Goal: Navigation & Orientation: Find specific page/section

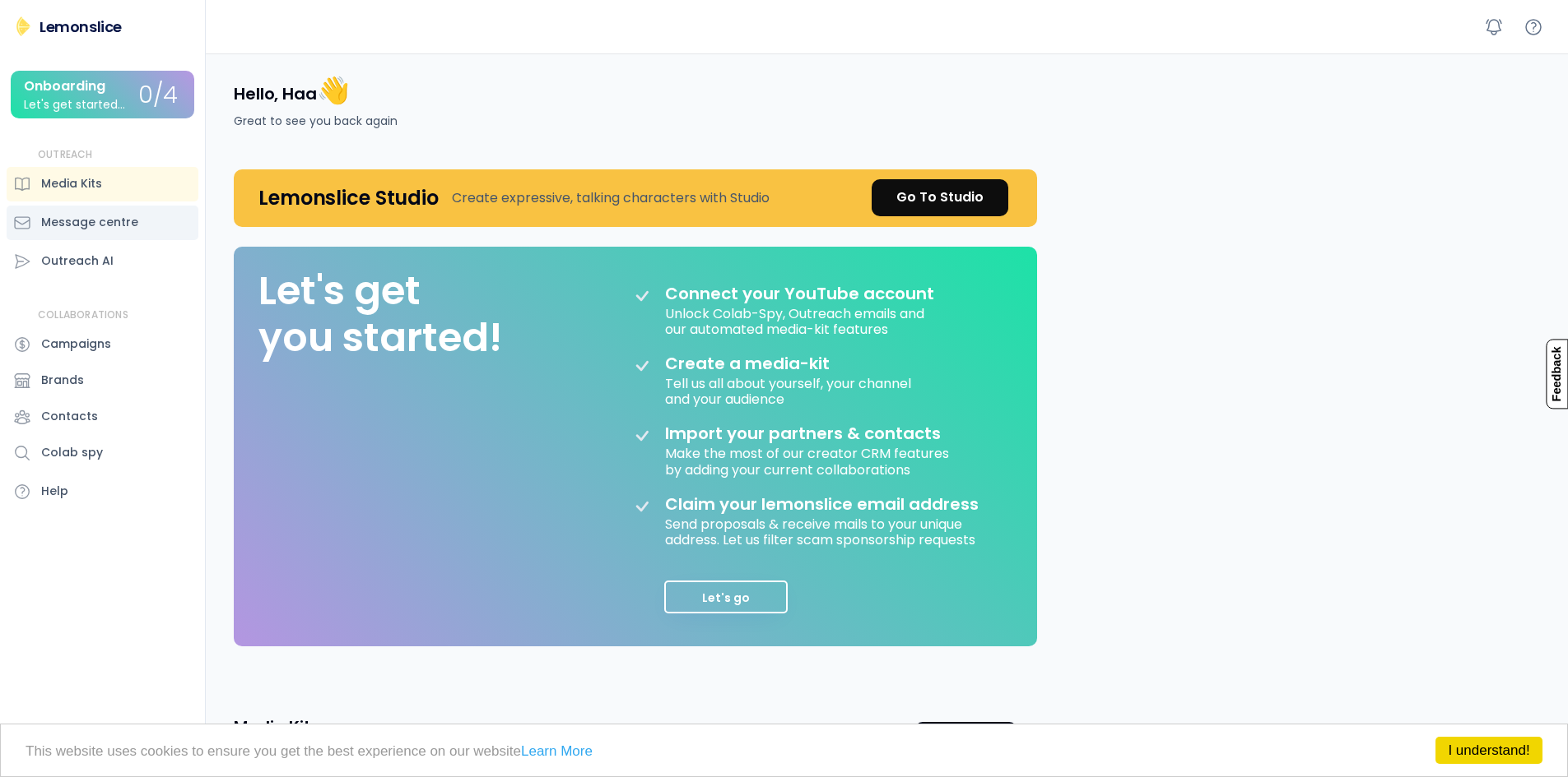
click at [97, 219] on div "Message centre" at bounding box center [90, 223] width 98 height 17
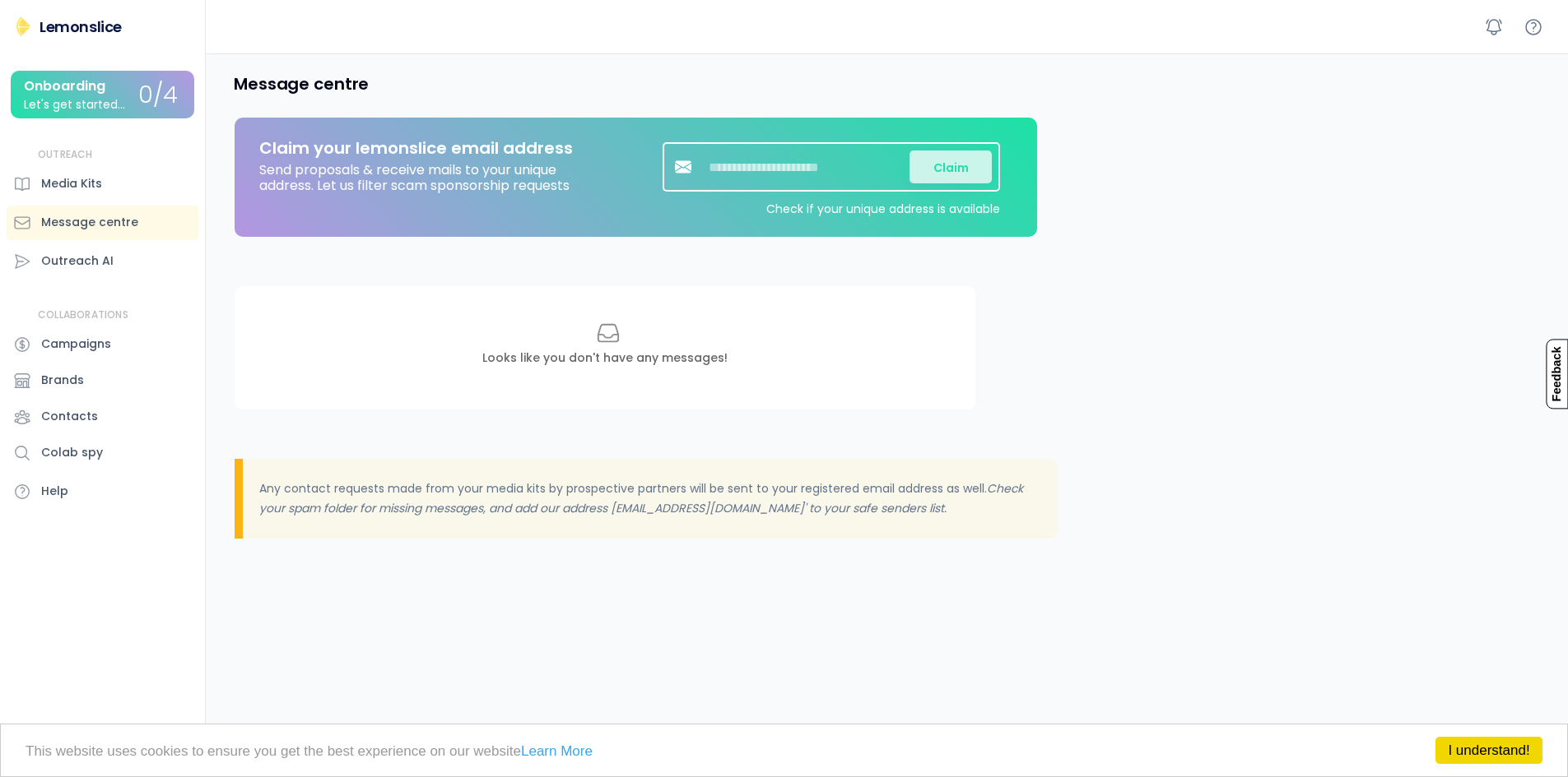
click at [1504, 746] on link "I understand!" at bounding box center [1488, 750] width 107 height 27
click at [1511, 30] on div at bounding box center [1513, 27] width 69 height 30
click at [1488, 33] on icon at bounding box center [1493, 27] width 20 height 20
click at [77, 39] on div "Lemonslice Onboarding Let's get started... 0/4 OUTREACH Media Kits Message cent…" at bounding box center [102, 264] width 205 height 495
click at [78, 23] on div "Lemonslice" at bounding box center [80, 27] width 83 height 21
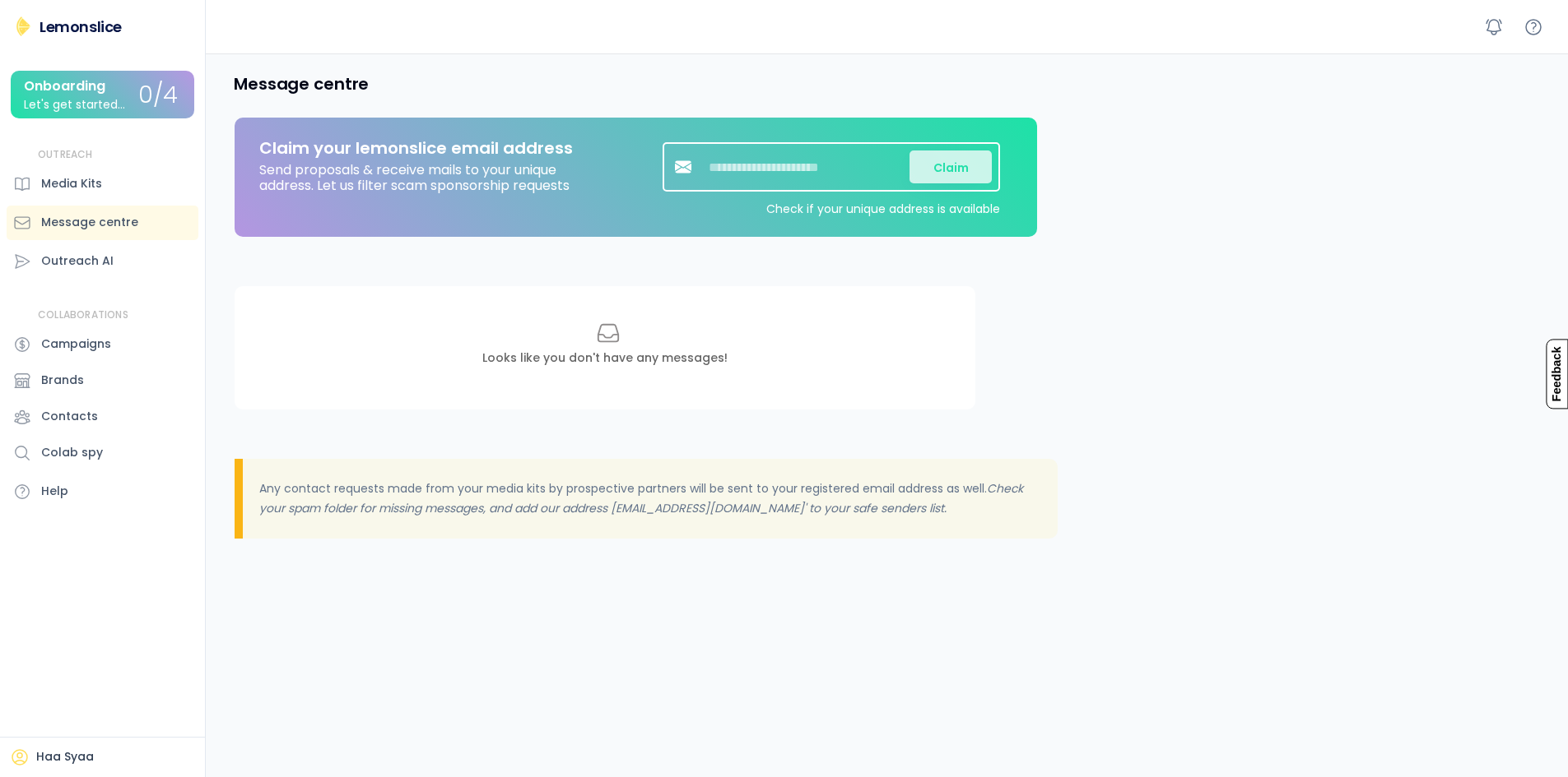
click at [2, 31] on div "Lemonslice Onboarding Let's get started... 0/4 OUTREACH Media Kits Message cent…" at bounding box center [102, 264] width 205 height 495
click at [77, 181] on div "Media Kits" at bounding box center [71, 184] width 61 height 17
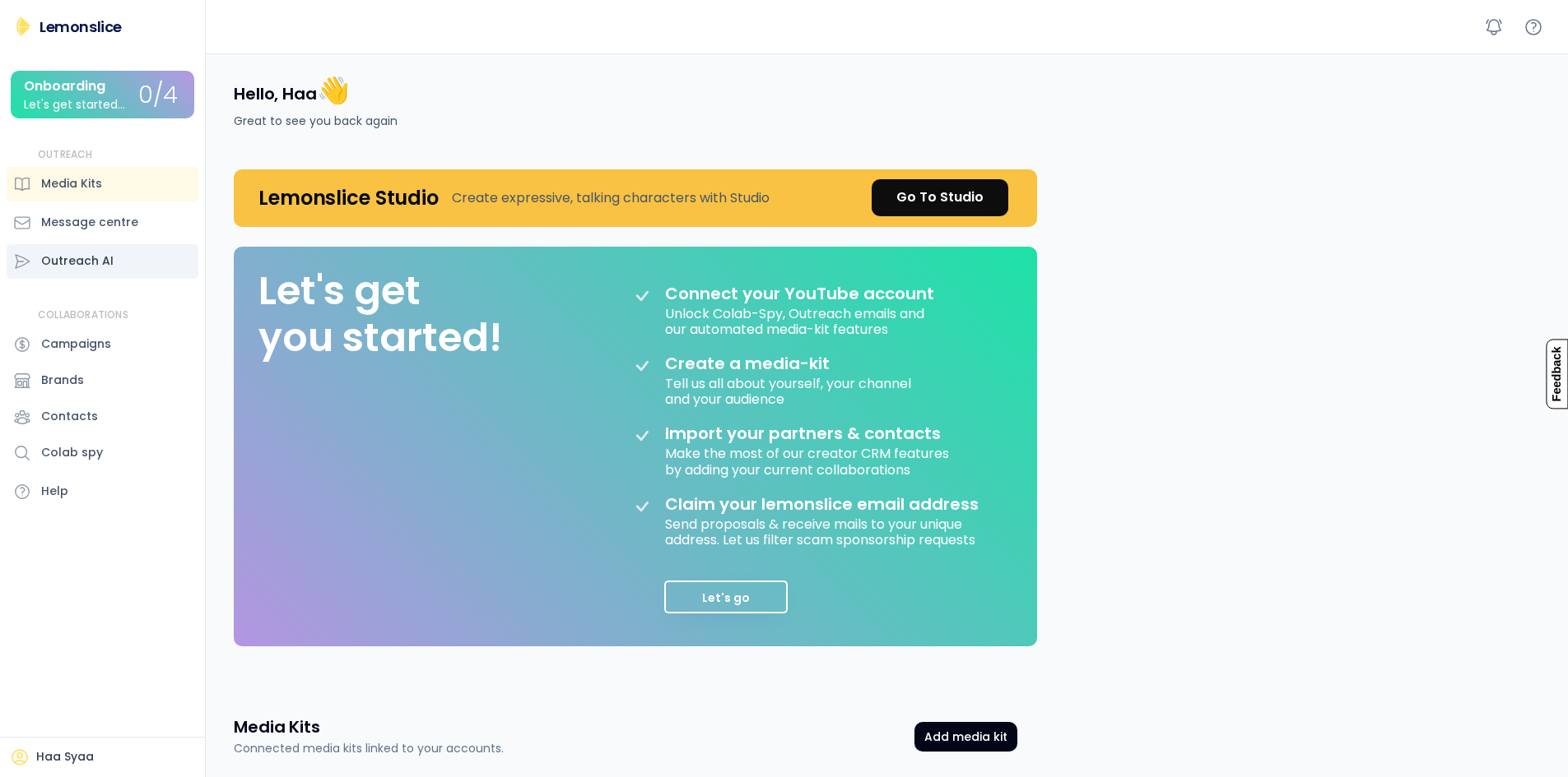
click at [109, 258] on div "Outreach AI" at bounding box center [77, 261] width 72 height 17
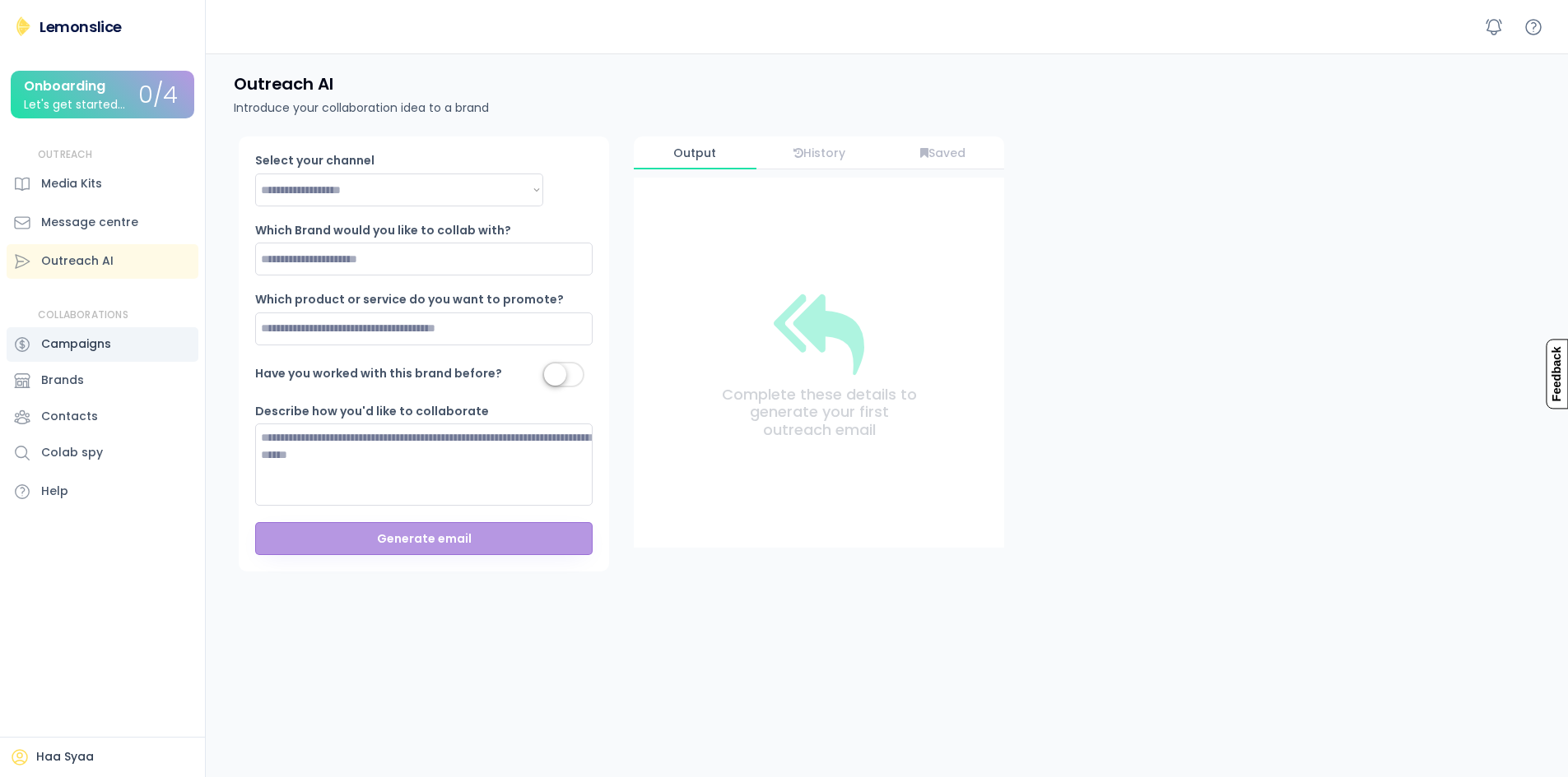
click at [83, 349] on div "Campaigns" at bounding box center [76, 345] width 70 height 17
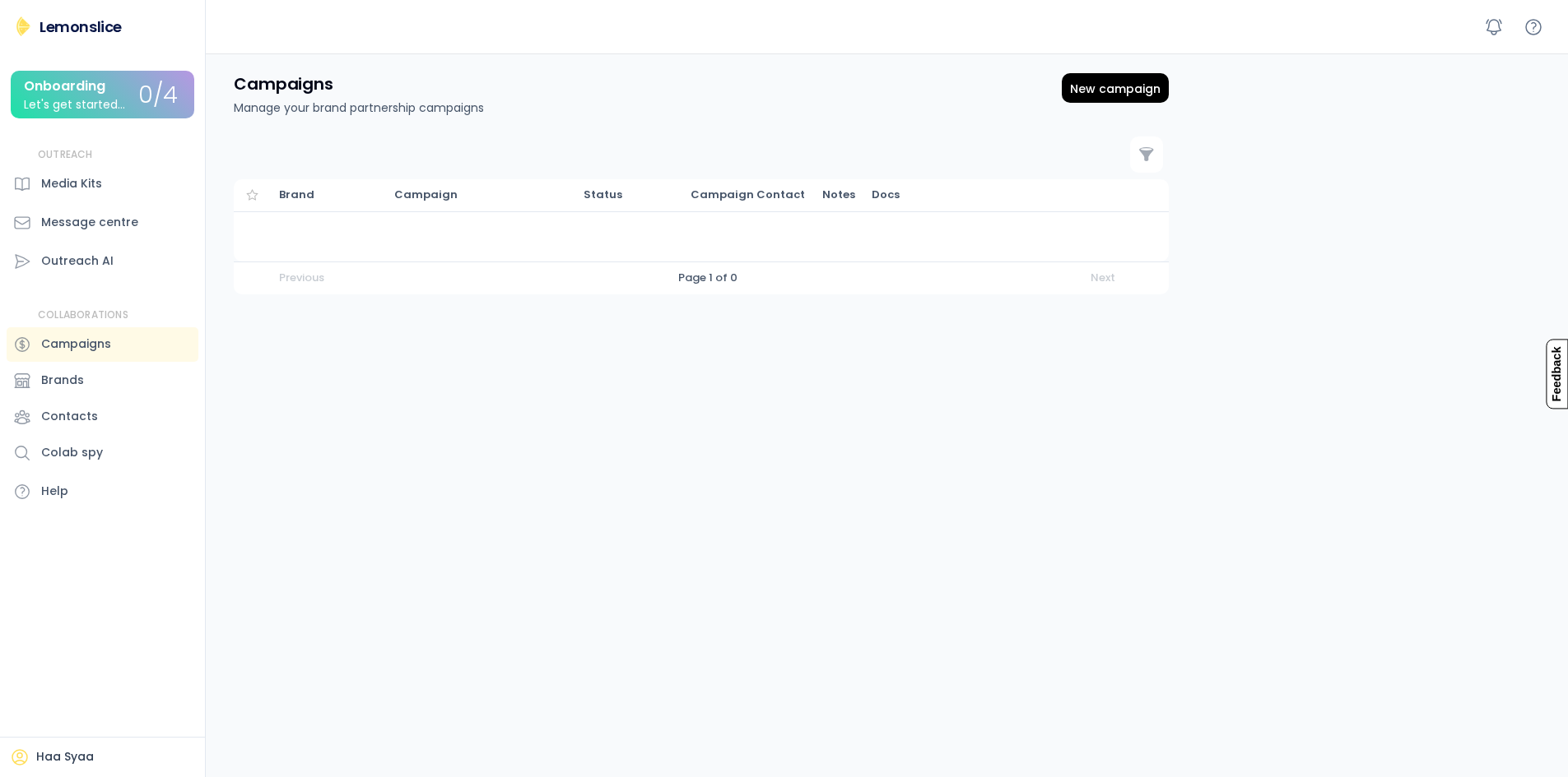
click at [77, 762] on div "Haa Syaa" at bounding box center [65, 757] width 57 height 17
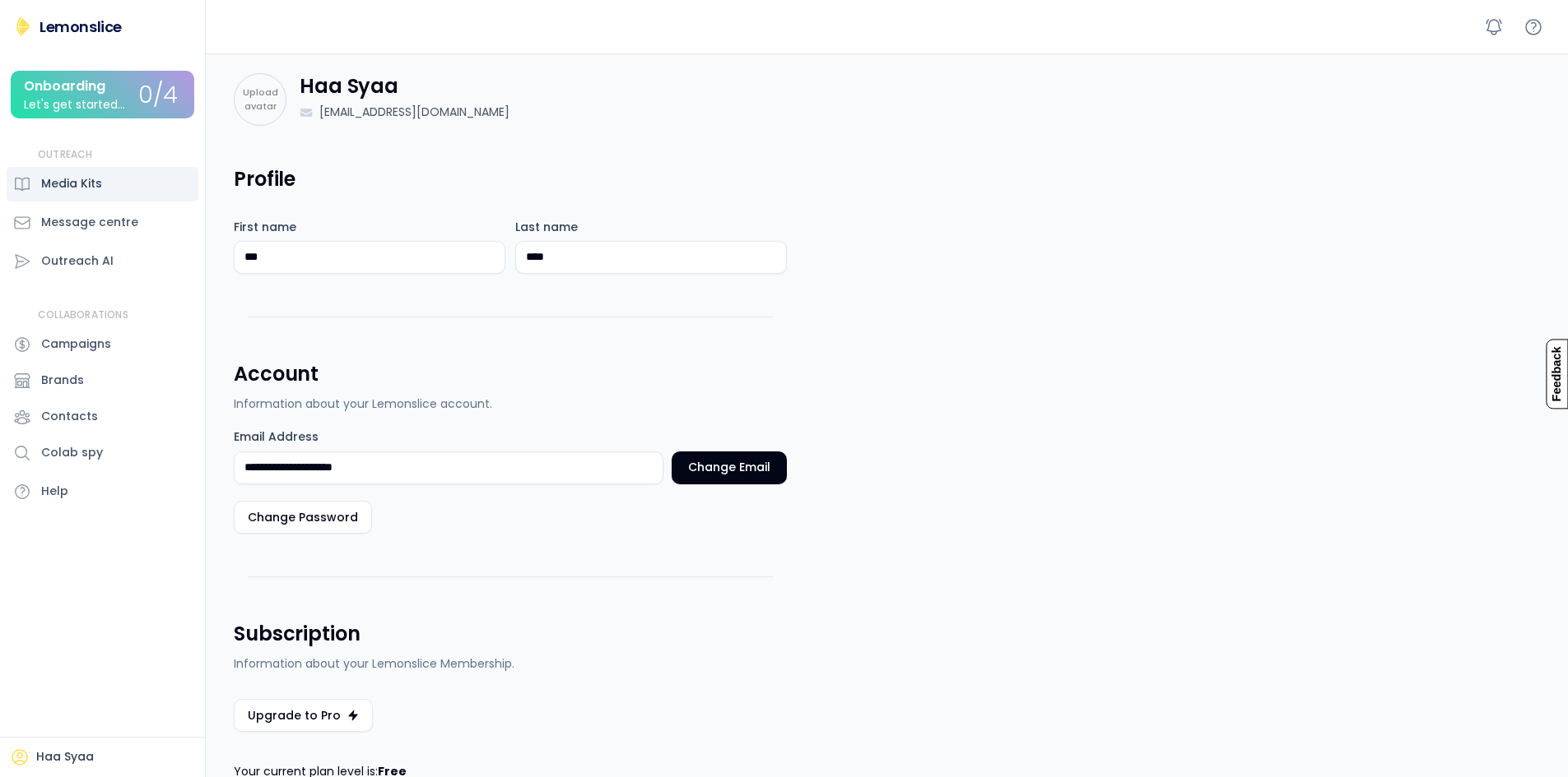
click at [59, 178] on div "Media Kits" at bounding box center [71, 184] width 61 height 17
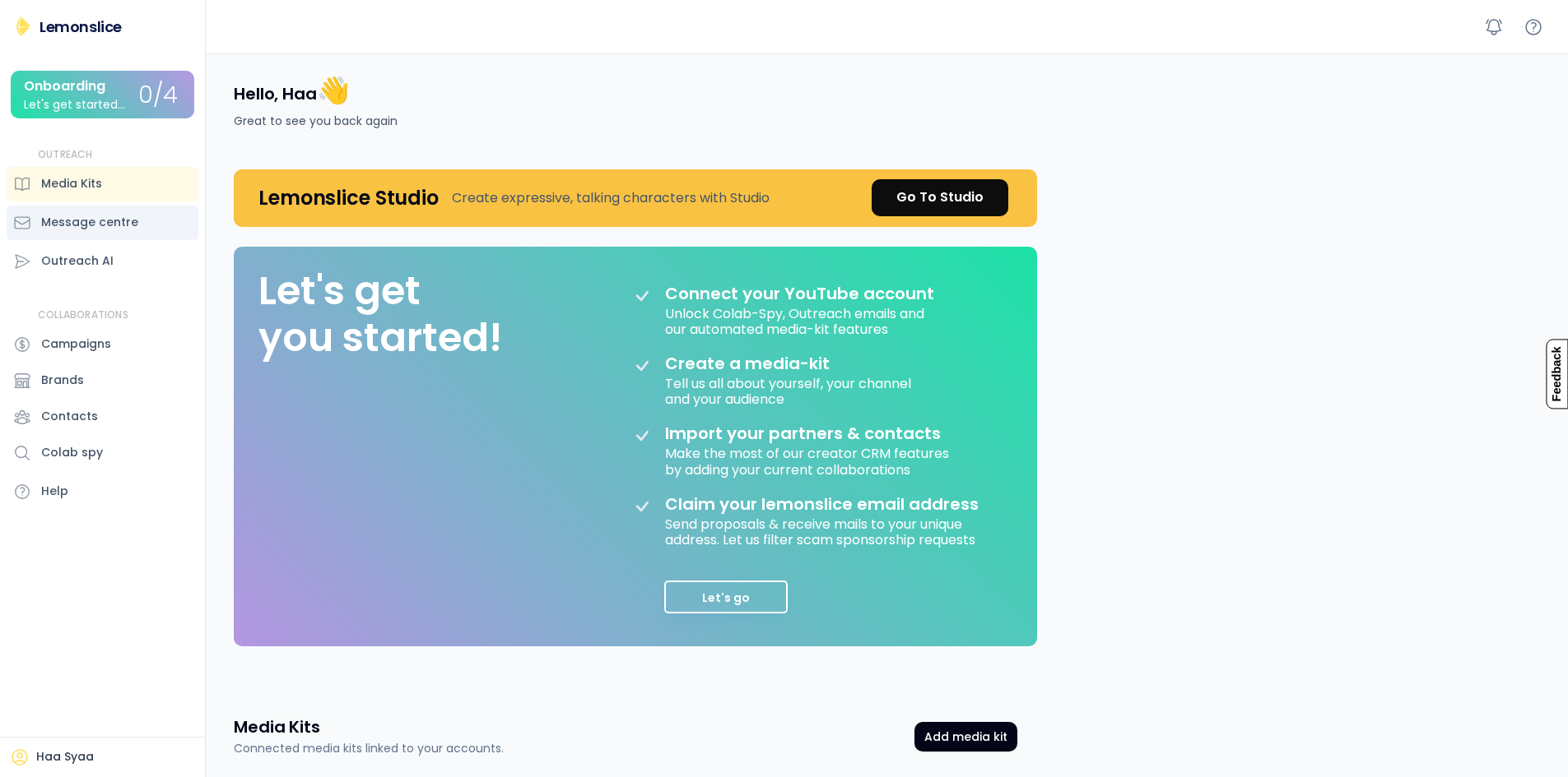
click at [88, 231] on div "Message centre" at bounding box center [90, 223] width 98 height 17
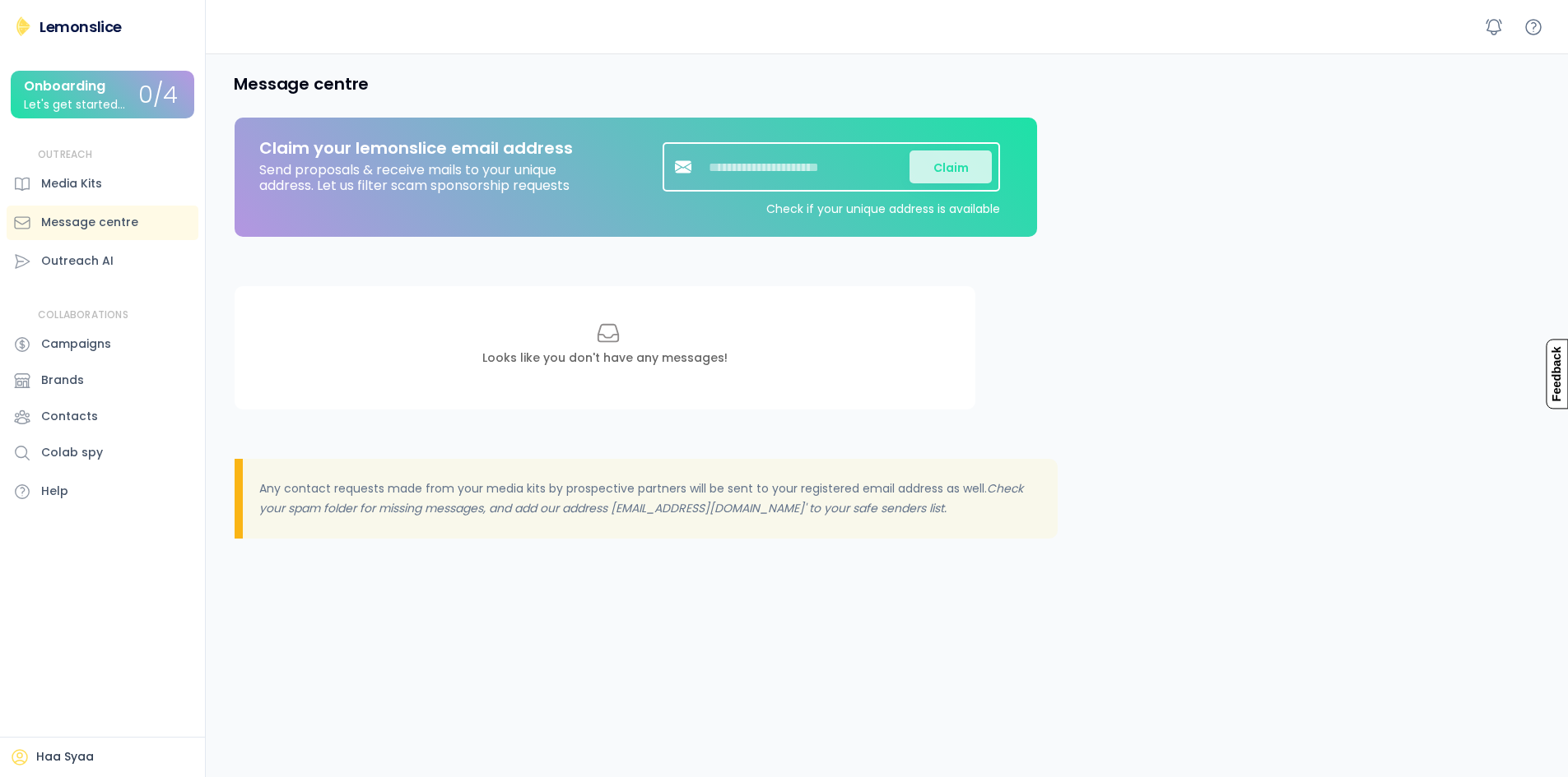
click at [827, 173] on input "input" at bounding box center [806, 167] width 205 height 33
click at [98, 269] on div "Outreach AI" at bounding box center [77, 261] width 72 height 17
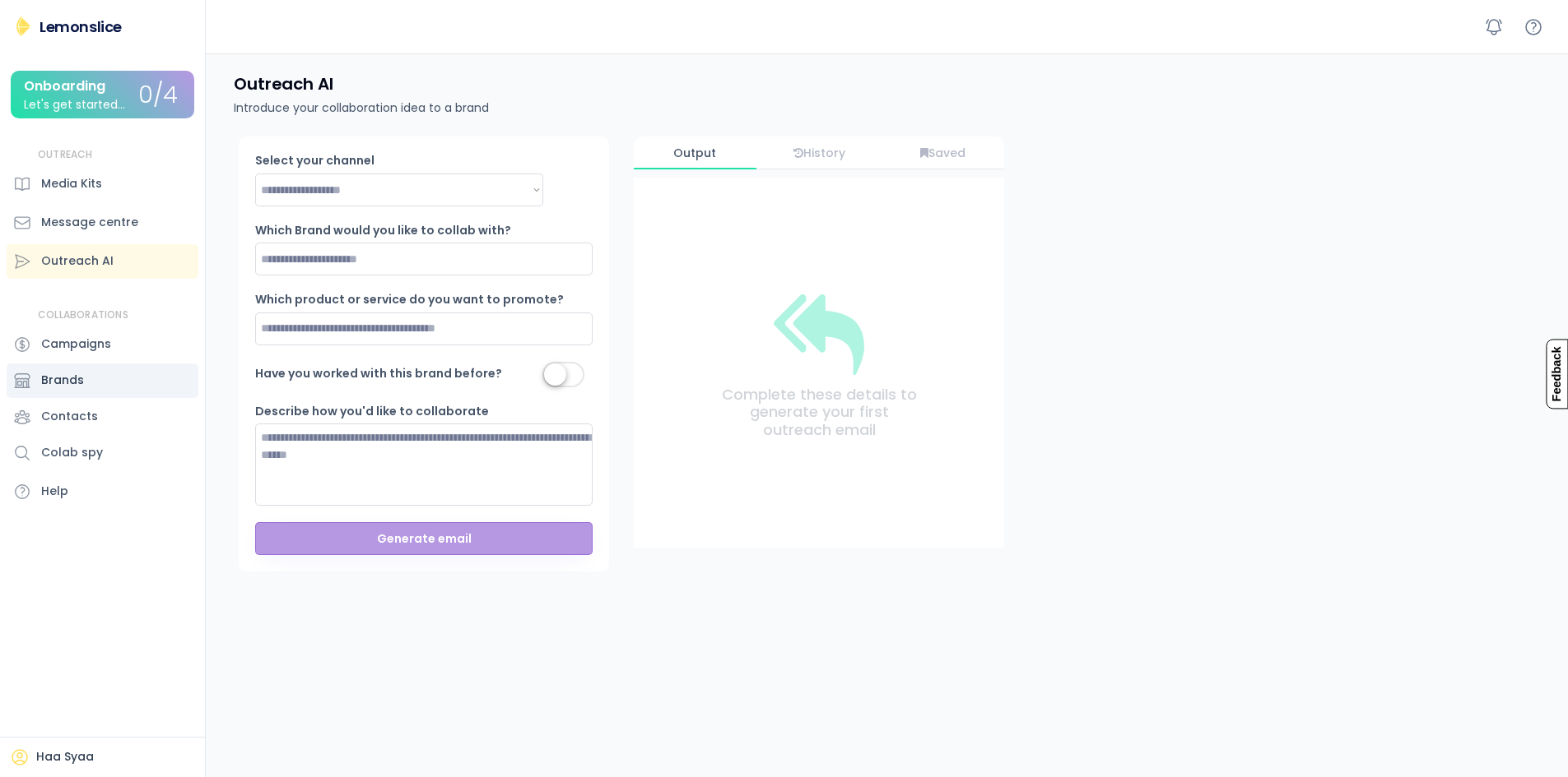
click at [89, 364] on div "Brands" at bounding box center [103, 381] width 192 height 35
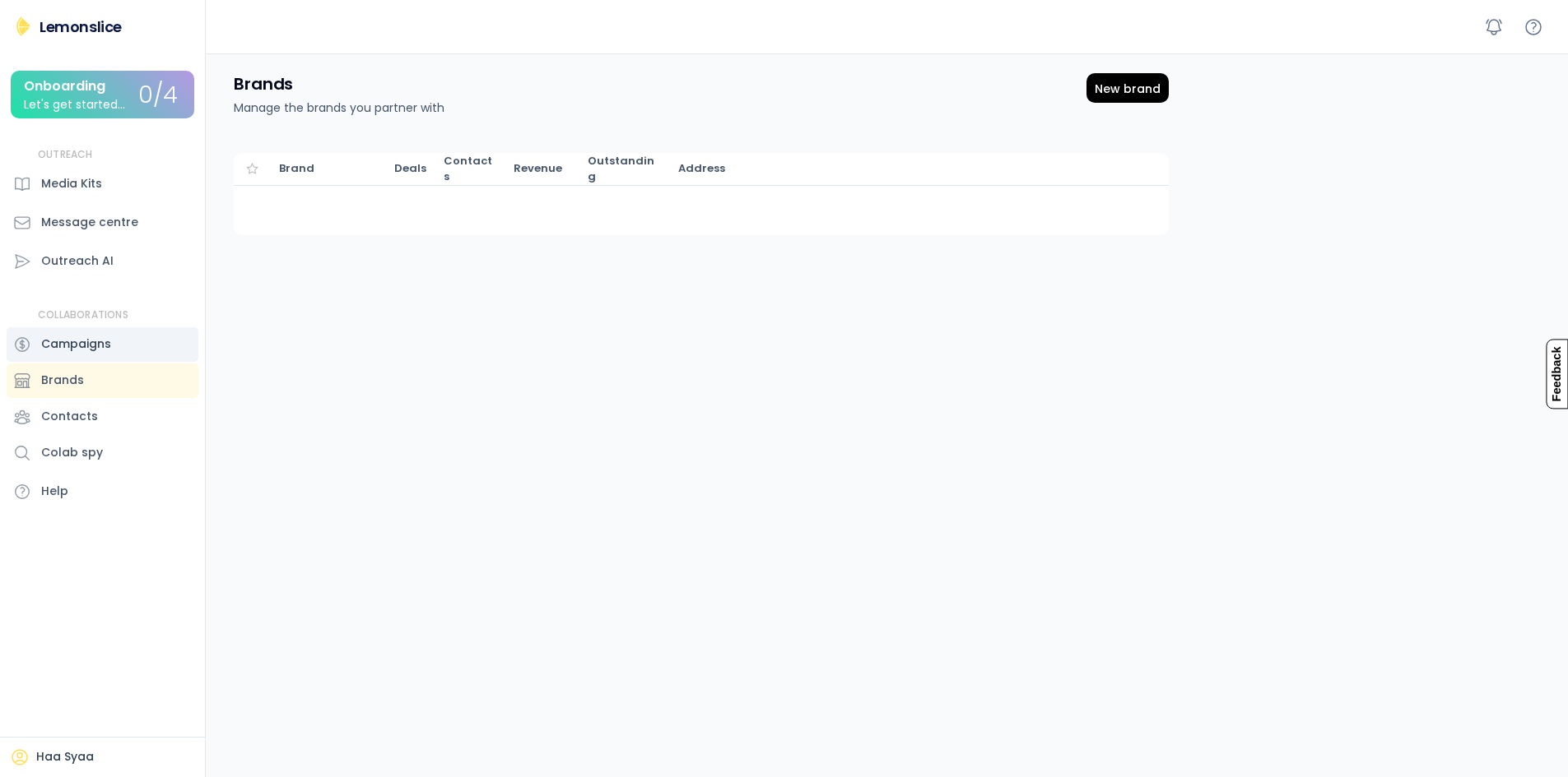
click at [98, 340] on div "Campaigns" at bounding box center [76, 345] width 70 height 17
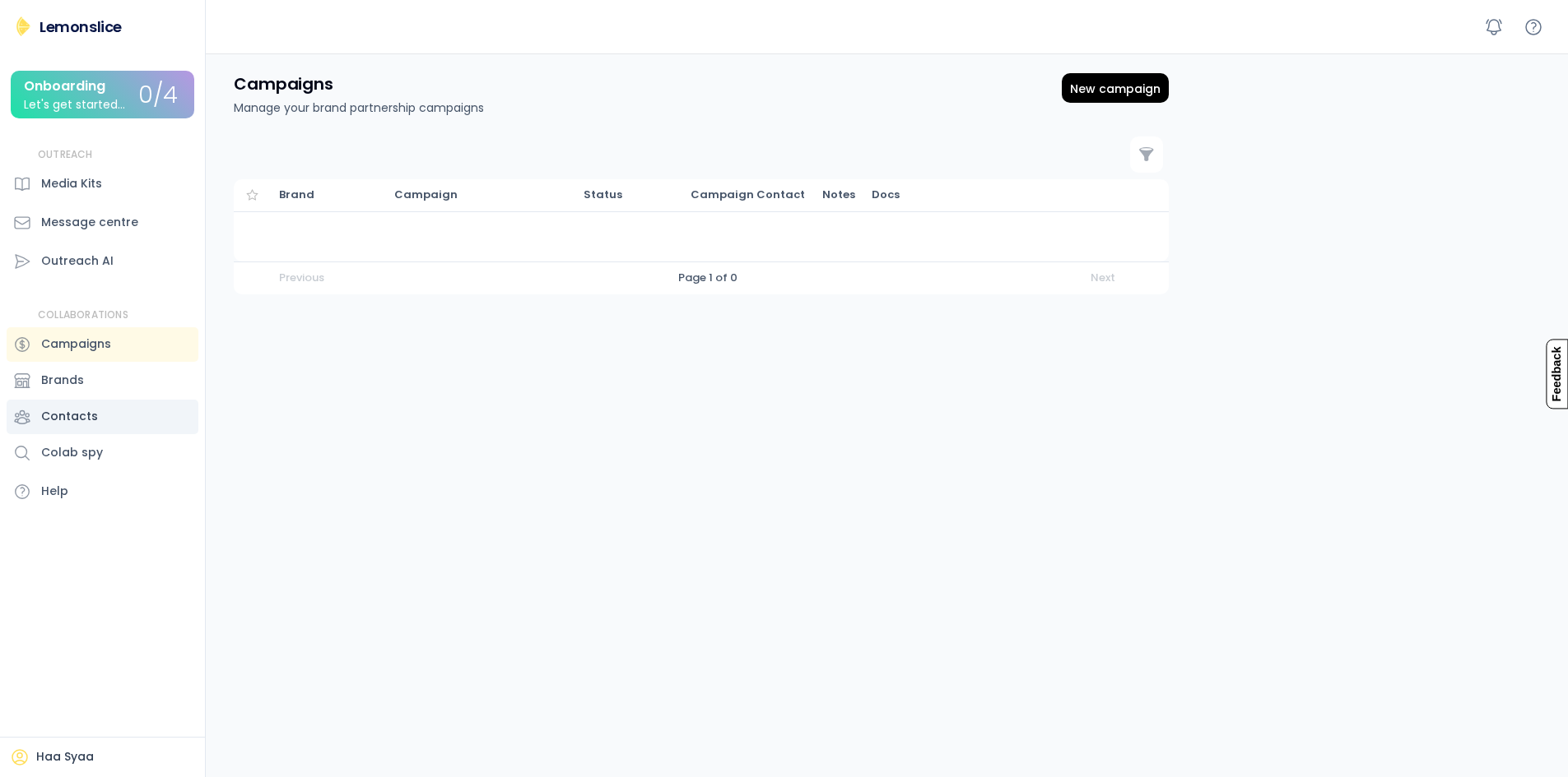
click at [98, 424] on div "Contacts" at bounding box center [103, 417] width 192 height 35
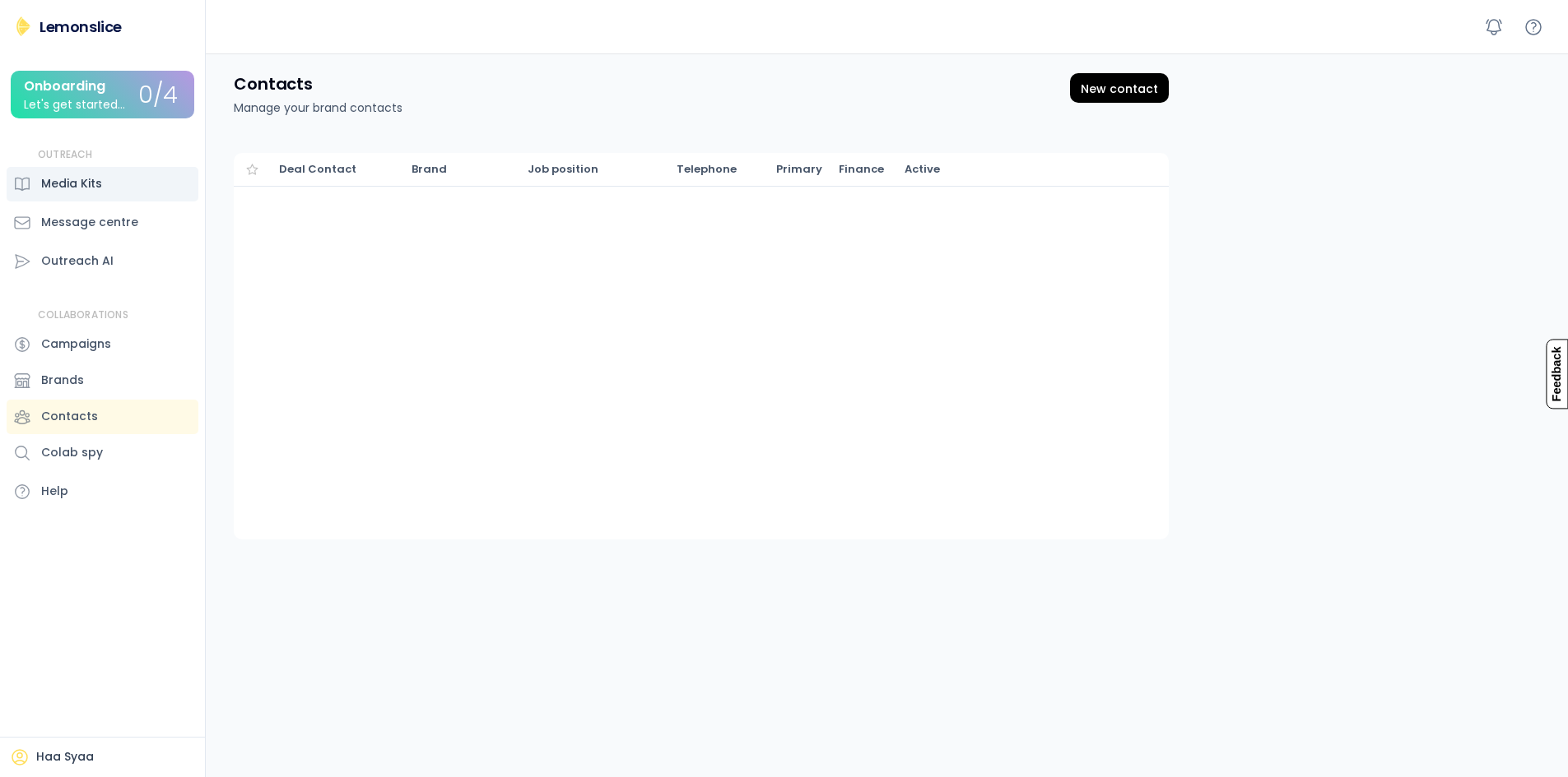
click at [86, 195] on div "Media Kits" at bounding box center [103, 184] width 192 height 35
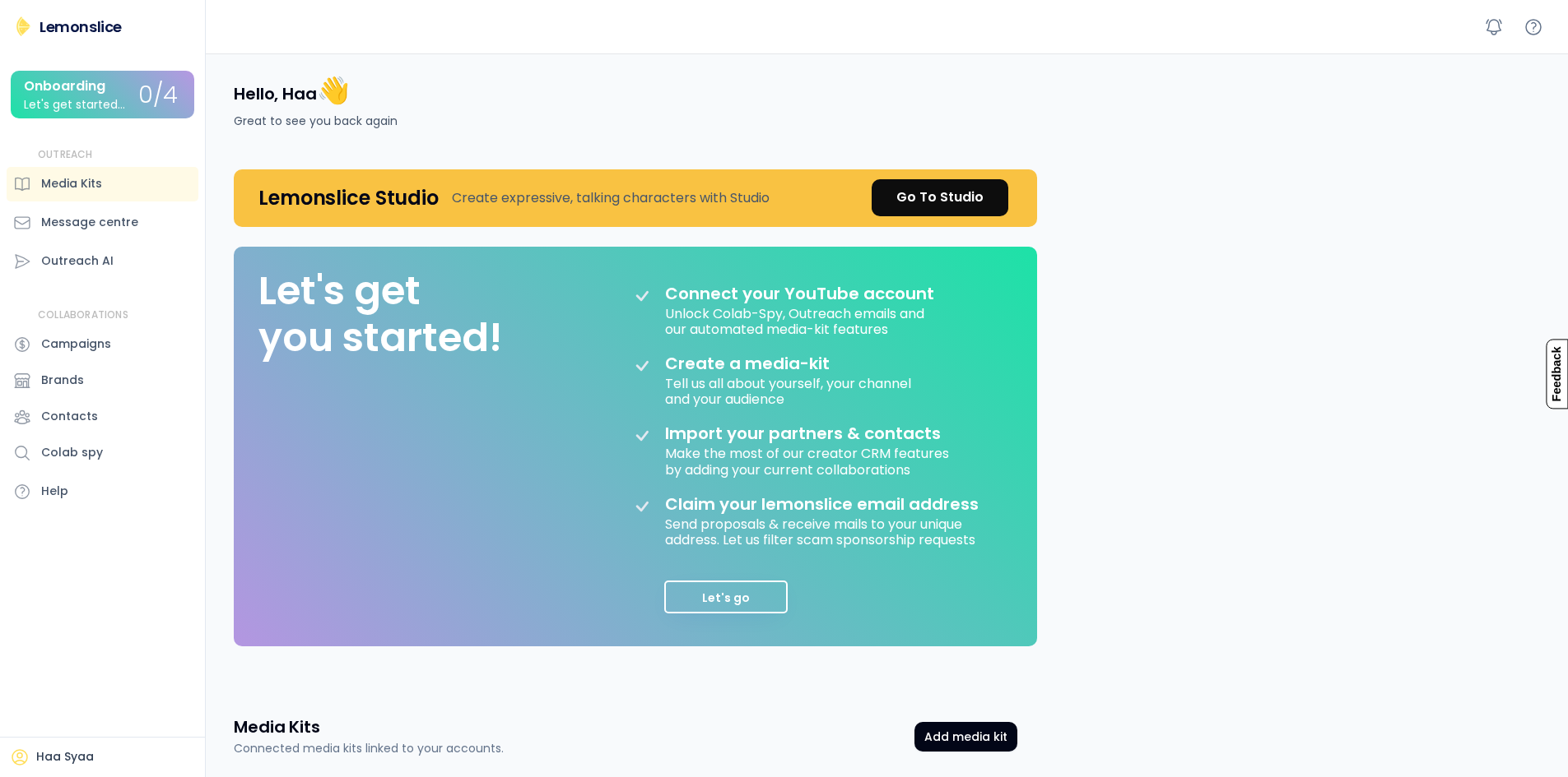
click at [75, 760] on div "Haa Syaa" at bounding box center [65, 757] width 57 height 17
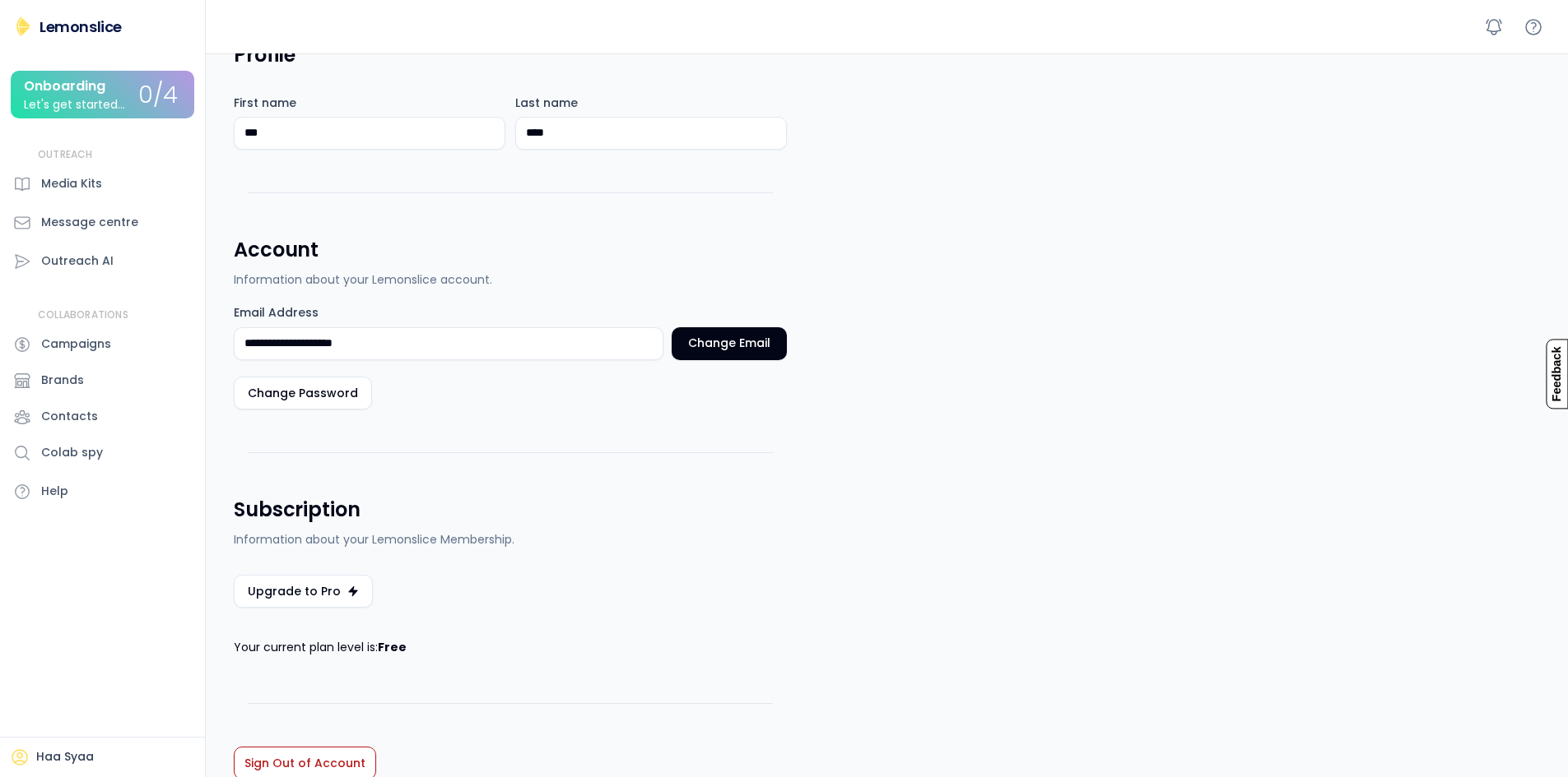
scroll to position [263, 0]
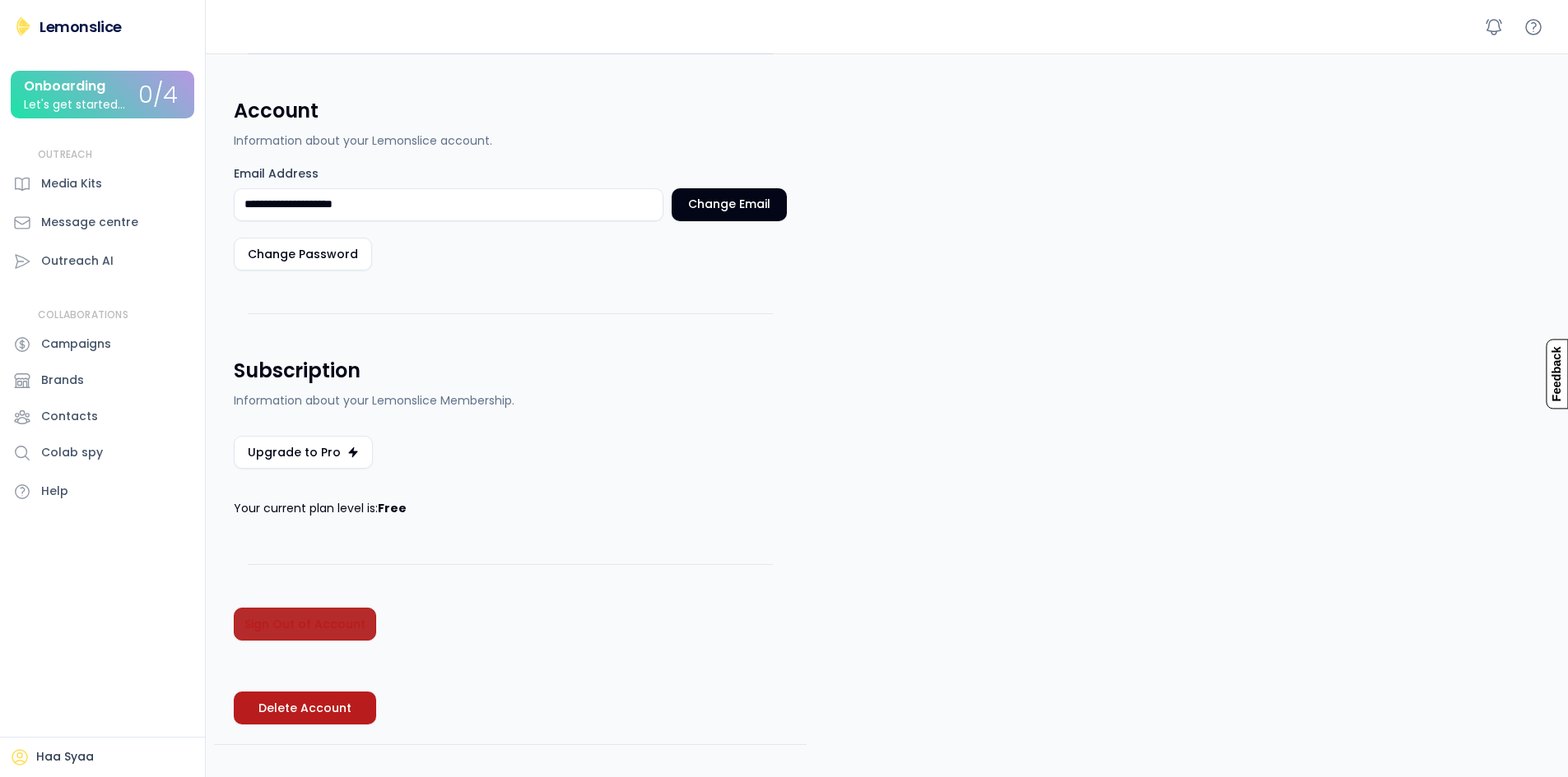
click at [323, 620] on button "Sign Out of Account" at bounding box center [305, 625] width 143 height 33
